Goal: Task Accomplishment & Management: Manage account settings

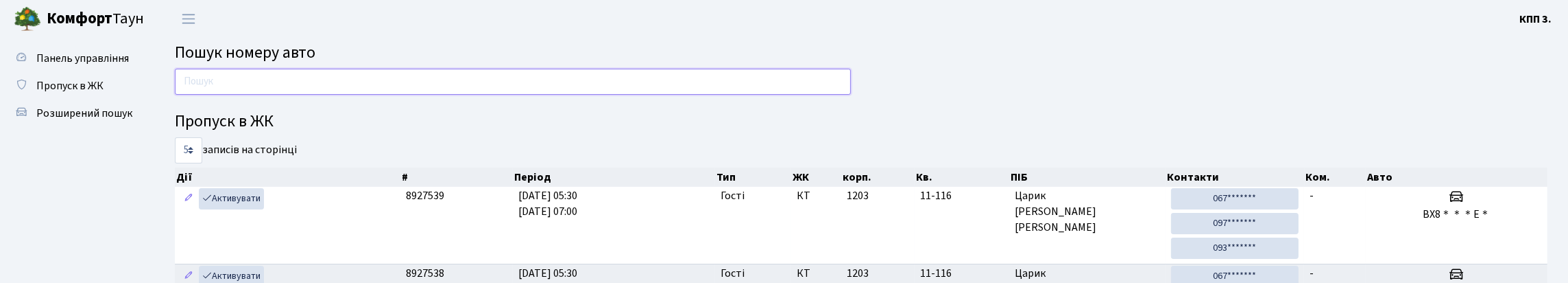
click at [225, 93] on input "text" at bounding box center [512, 81] width 676 height 26
click at [265, 81] on input "text" at bounding box center [512, 81] width 676 height 26
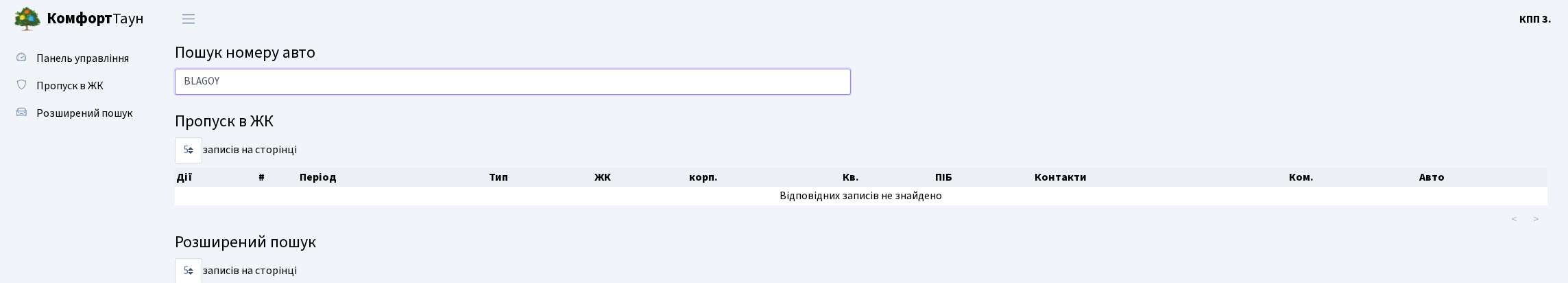
type input "BLAGOY"
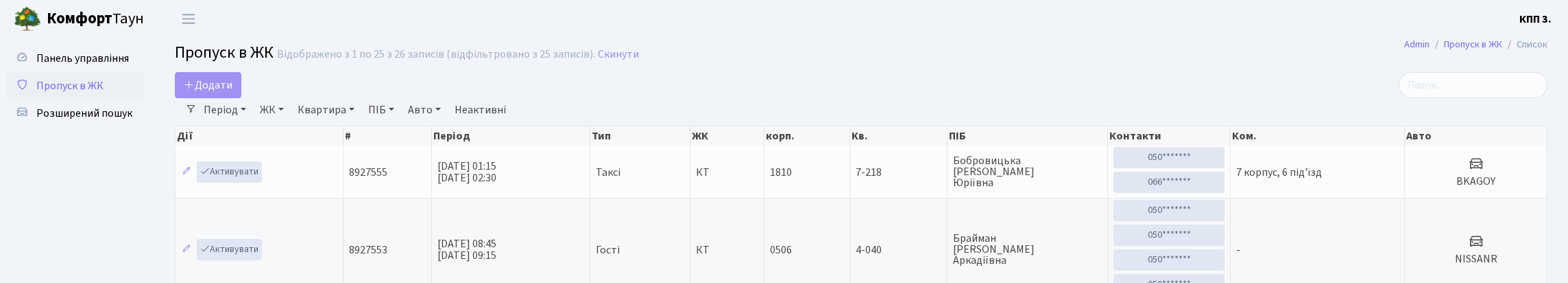
select select "25"
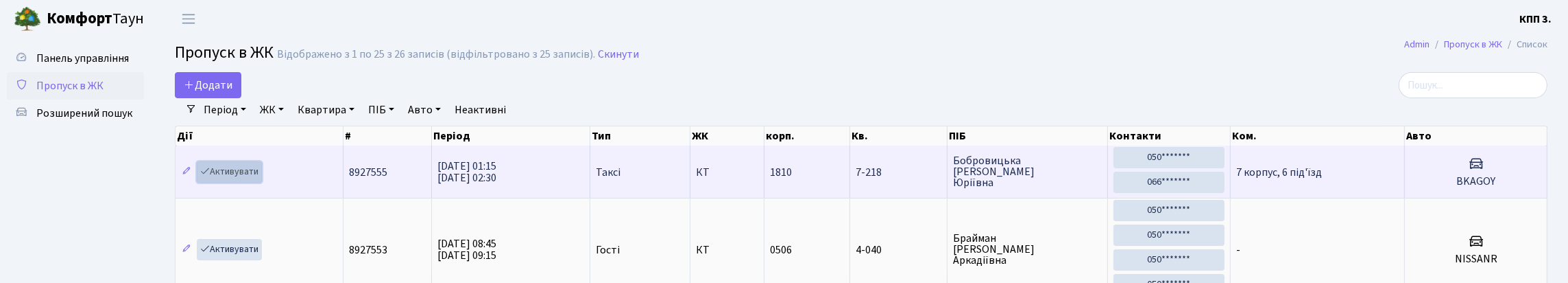
click at [246, 183] on link "Активувати" at bounding box center [230, 172] width 65 height 21
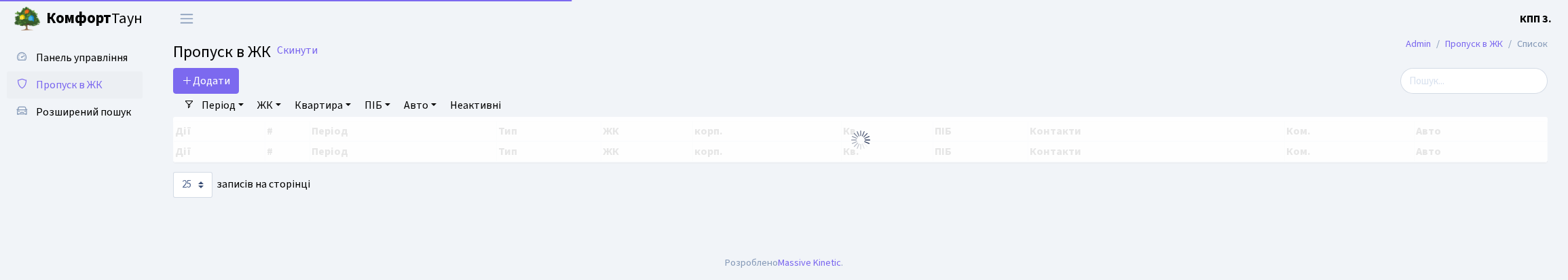
select select "25"
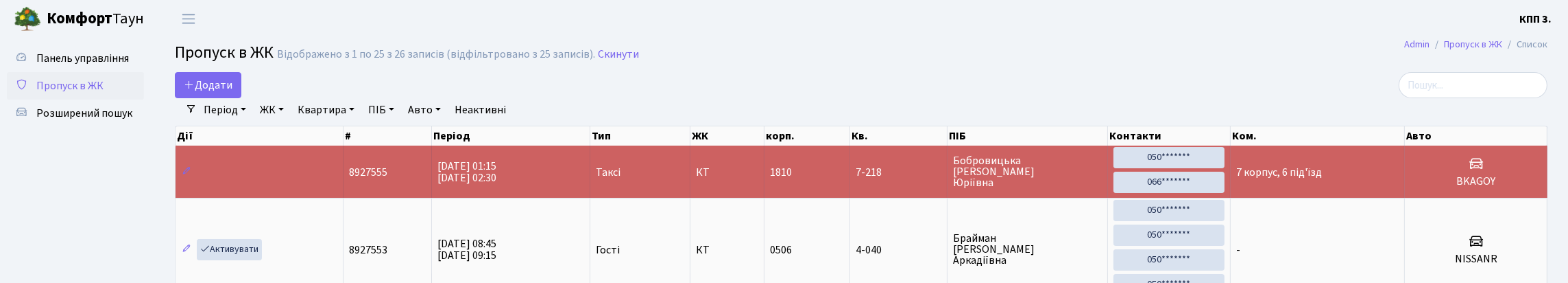
click at [1322, 180] on span "7 корпус, 6 під'їзд" at bounding box center [1279, 172] width 86 height 15
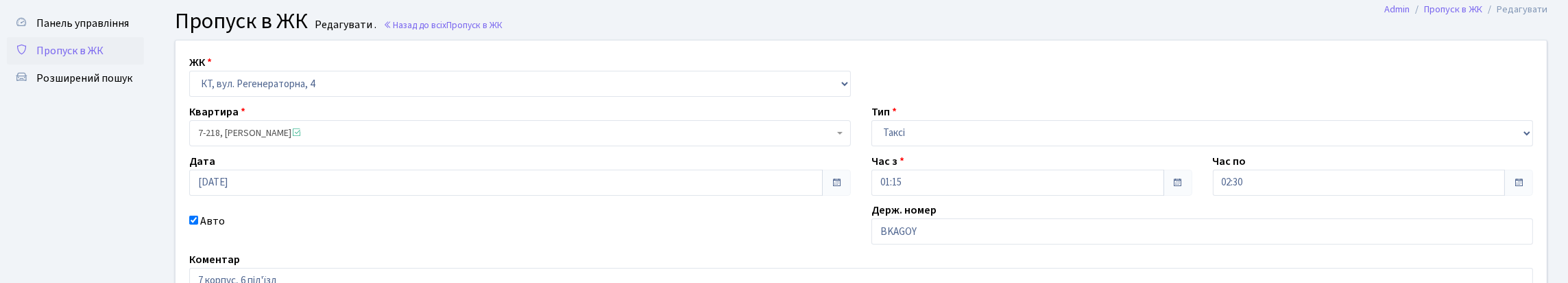
scroll to position [68, 0]
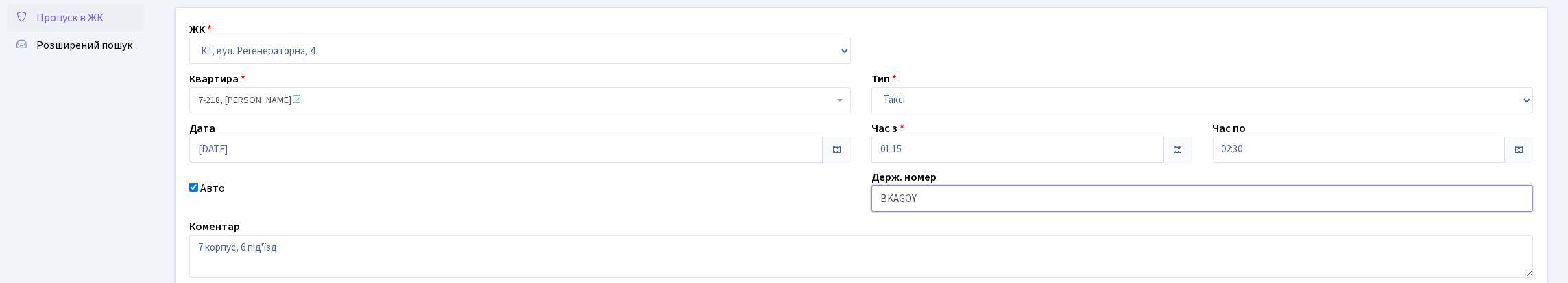
click at [898, 211] on input "BKAGOY" at bounding box center [1202, 199] width 662 height 26
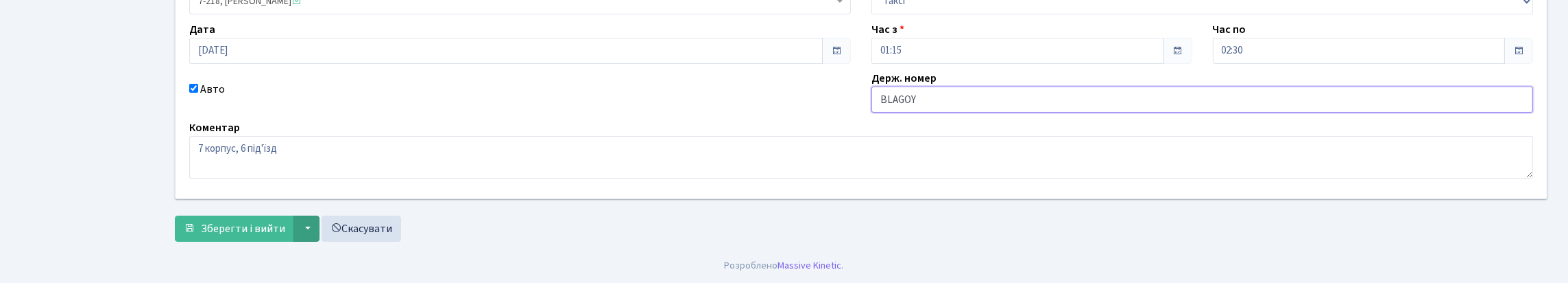
scroll to position [260, 0]
type input "BLAGOY"
click at [250, 223] on span "Зберегти і вийти" at bounding box center [243, 228] width 84 height 15
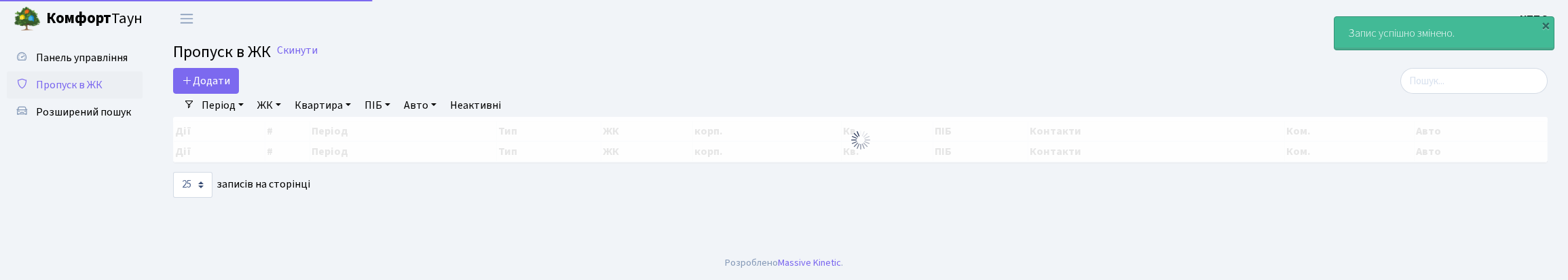
select select "25"
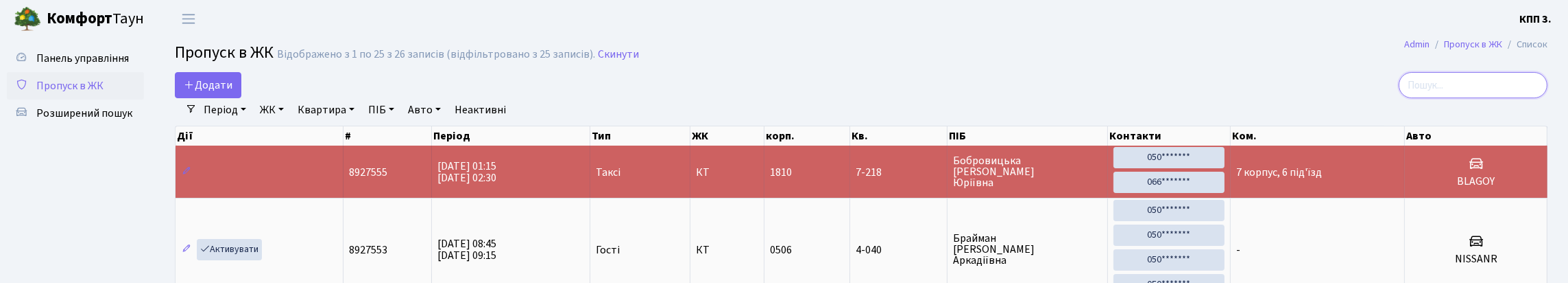
click at [1481, 97] on input "search" at bounding box center [1473, 85] width 149 height 26
